Goal: Transaction & Acquisition: Purchase product/service

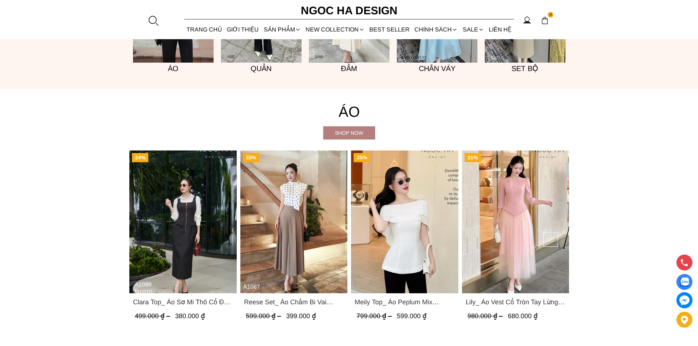
scroll to position [623, 0]
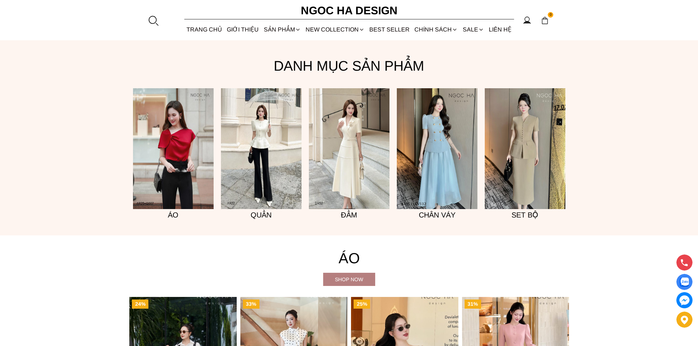
click at [519, 169] on img at bounding box center [525, 148] width 81 height 121
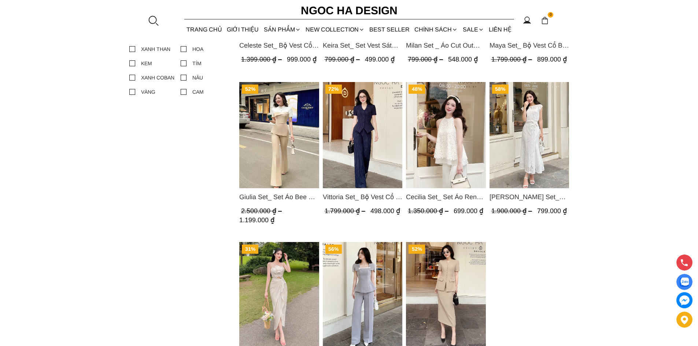
scroll to position [256, 0]
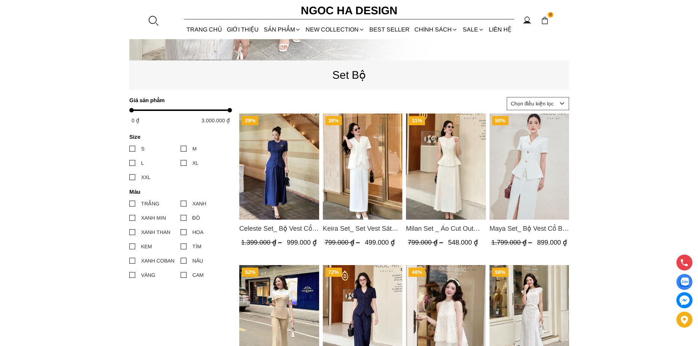
click at [362, 184] on img "Product image - Keira Set_ Set Vest Sát Nách Kết Hợp Chân Váy Bút Chì Mix Áo Kh…" at bounding box center [362, 167] width 80 height 106
